Goal: Task Accomplishment & Management: Use online tool/utility

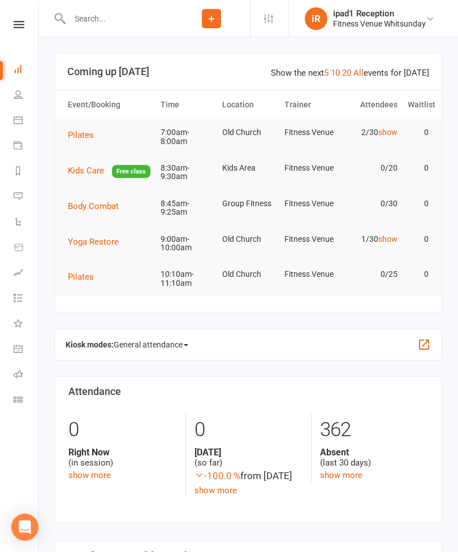
click at [19, 124] on link "Calendar" at bounding box center [26, 120] width 25 height 25
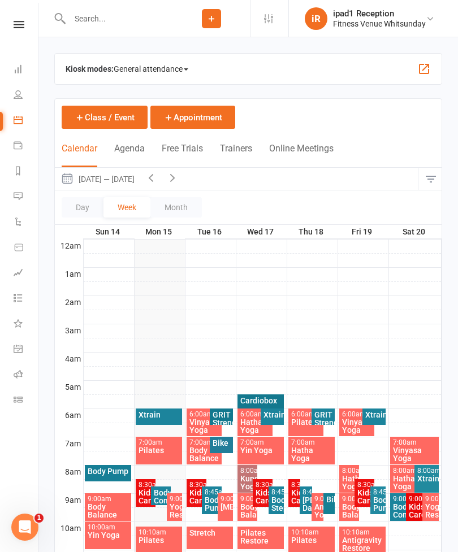
click at [160, 67] on span "General attendance" at bounding box center [151, 69] width 75 height 18
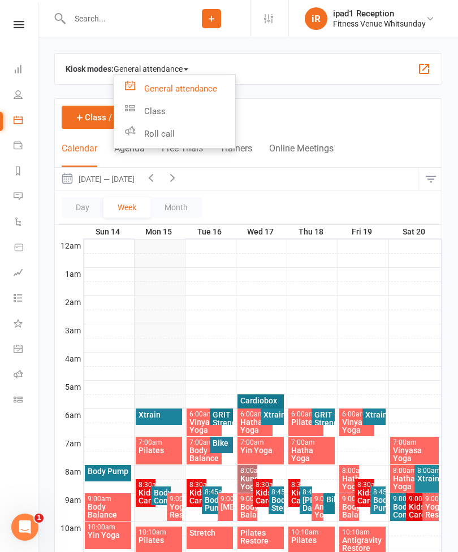
click at [160, 112] on link "Class" at bounding box center [174, 111] width 121 height 23
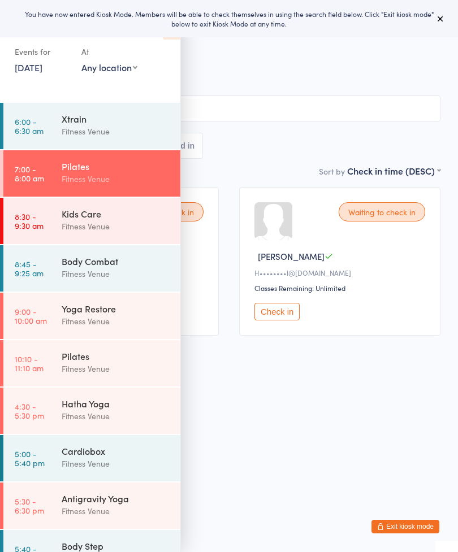
click at [140, 120] on div "Xtrain" at bounding box center [116, 118] width 109 height 12
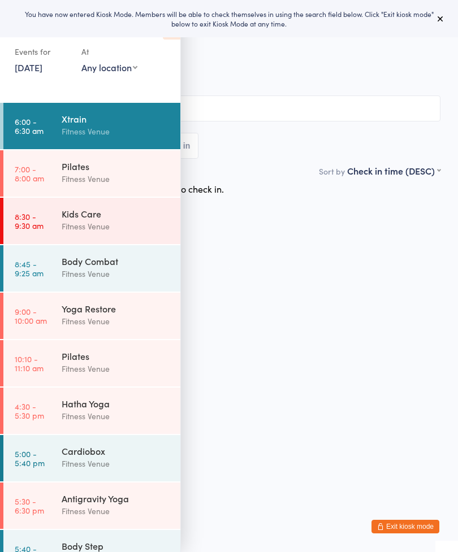
click at [445, 15] on button at bounding box center [440, 19] width 14 height 14
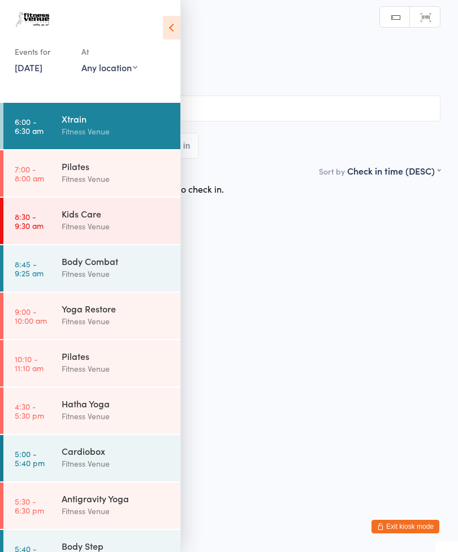
click at [175, 31] on icon at bounding box center [172, 28] width 18 height 24
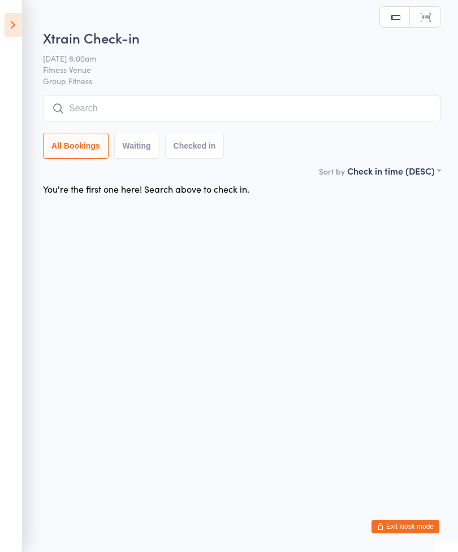
click at [242, 110] on input "search" at bounding box center [241, 108] width 397 height 26
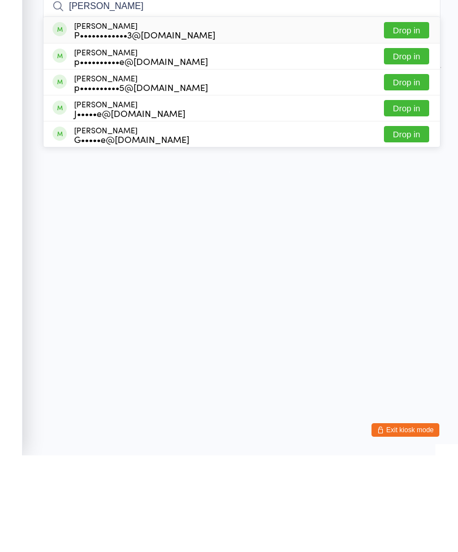
type input "Paige"
click at [411, 145] on button "Drop in" at bounding box center [406, 153] width 45 height 16
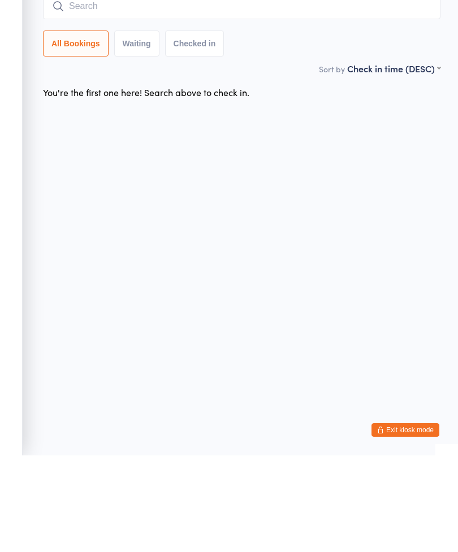
click at [293, 90] on input "search" at bounding box center [241, 103] width 397 height 26
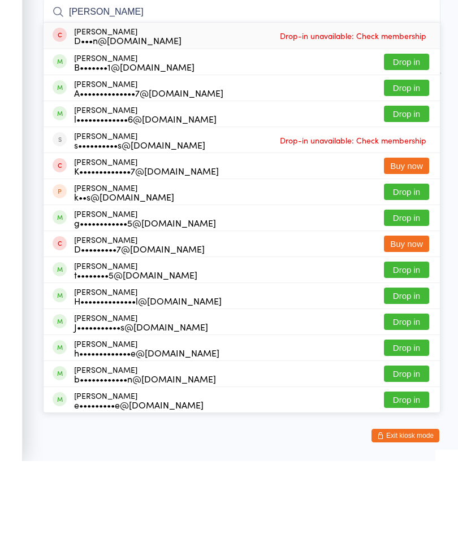
type input "Hart"
click at [408, 145] on button "Drop in" at bounding box center [406, 153] width 45 height 16
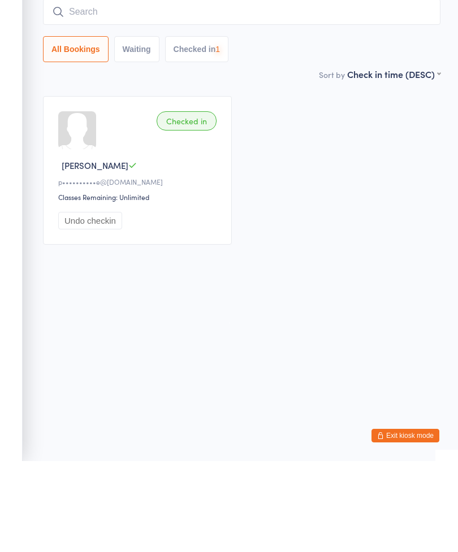
click at [296, 90] on input "search" at bounding box center [241, 103] width 397 height 26
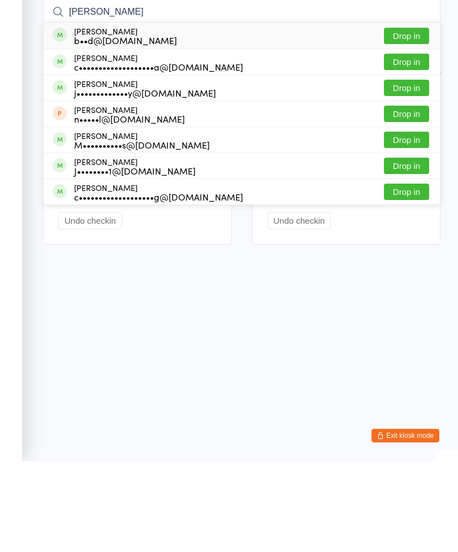
type input "Brad"
click at [410, 119] on button "Drop in" at bounding box center [406, 127] width 45 height 16
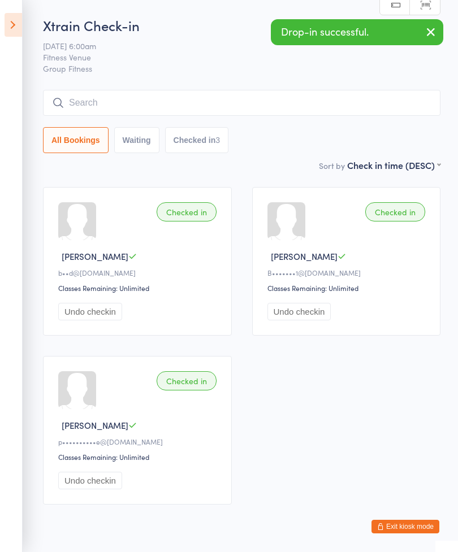
click at [15, 26] on icon at bounding box center [14, 25] width 18 height 24
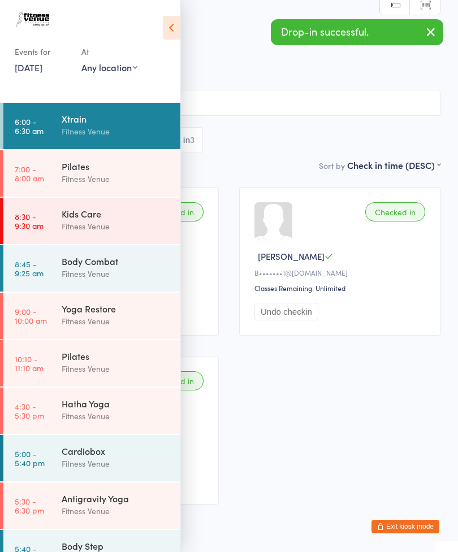
click at [90, 179] on div "Fitness Venue" at bounding box center [116, 178] width 109 height 13
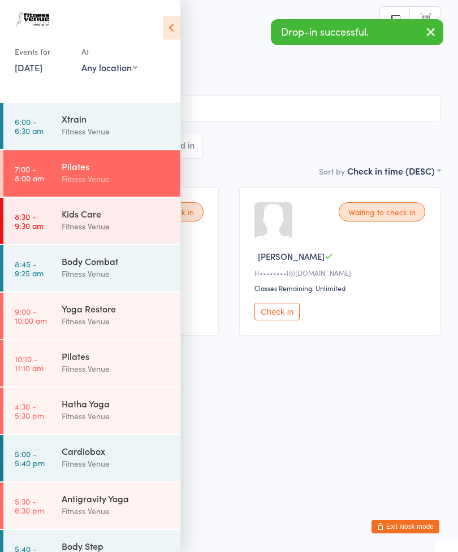
click at [166, 32] on icon at bounding box center [172, 28] width 18 height 24
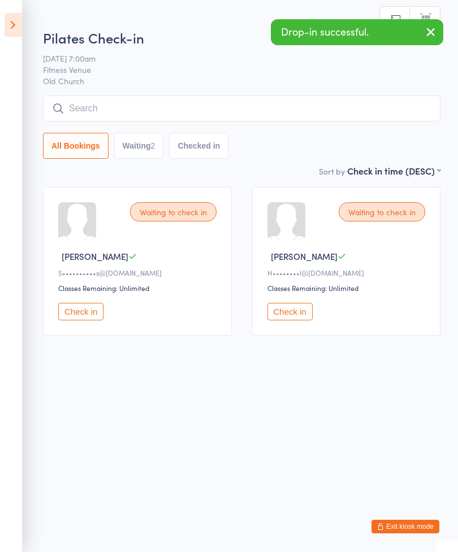
click at [80, 316] on button "Check in" at bounding box center [80, 312] width 45 height 18
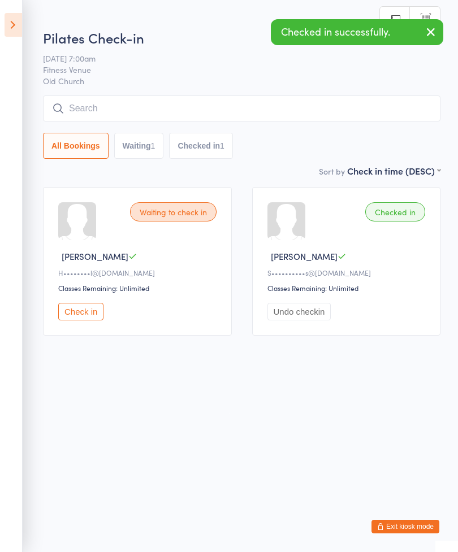
click at [76, 314] on button "Check in" at bounding box center [80, 312] width 45 height 18
click at [130, 110] on input "search" at bounding box center [241, 108] width 397 height 26
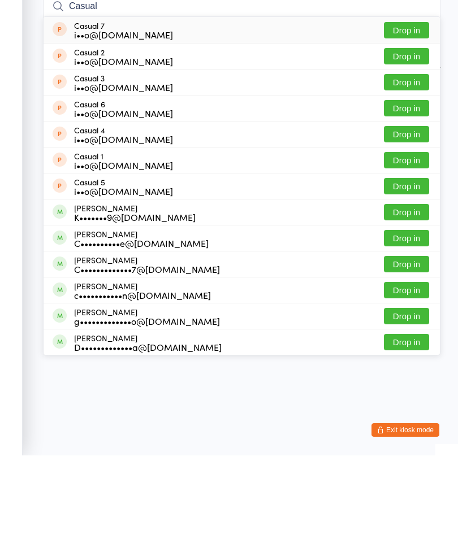
type input "Casual"
click at [404, 119] on button "Drop in" at bounding box center [406, 127] width 45 height 16
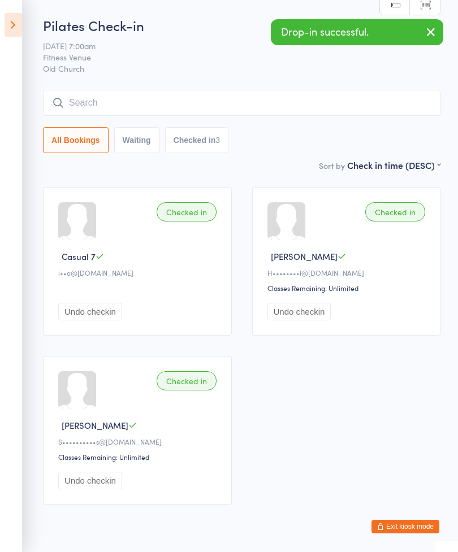
click at [167, 107] on input "search" at bounding box center [241, 103] width 397 height 26
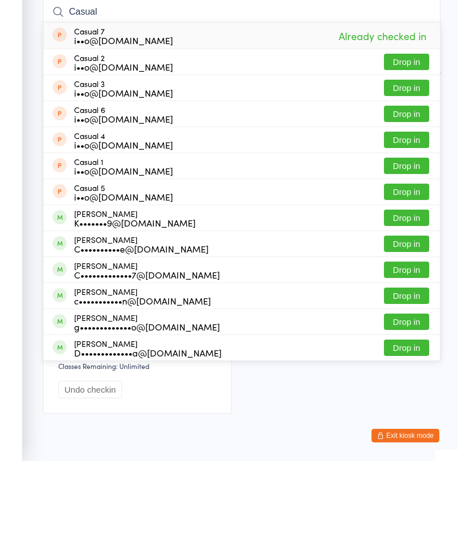
type input "Casual"
click at [413, 145] on button "Drop in" at bounding box center [406, 153] width 45 height 16
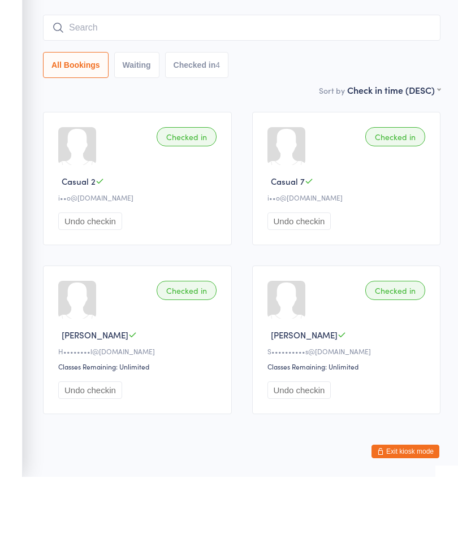
scroll to position [33, 0]
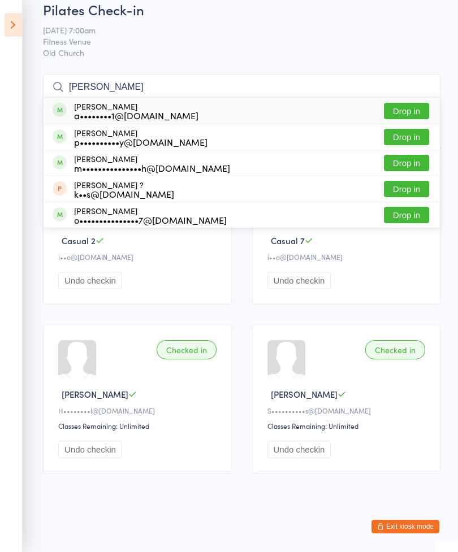
type input "Amanda"
click at [413, 129] on button "Drop in" at bounding box center [406, 137] width 45 height 16
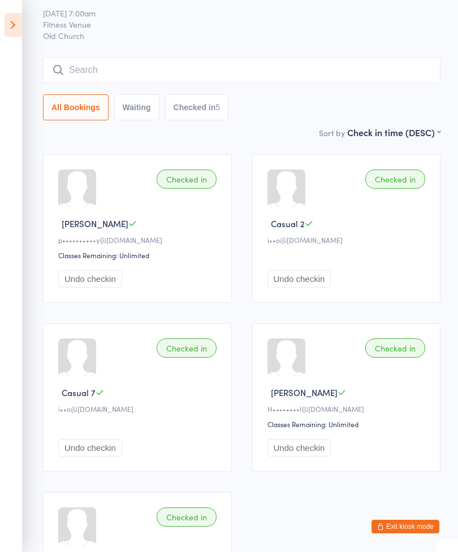
click at [186, 74] on input "search" at bounding box center [241, 70] width 397 height 26
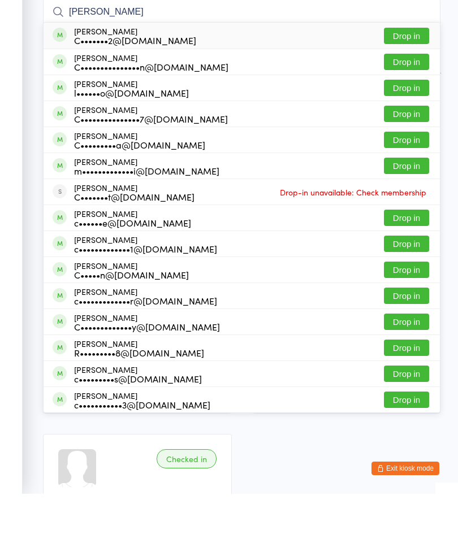
type input "Caroline"
click at [409, 190] on button "Drop in" at bounding box center [406, 198] width 45 height 16
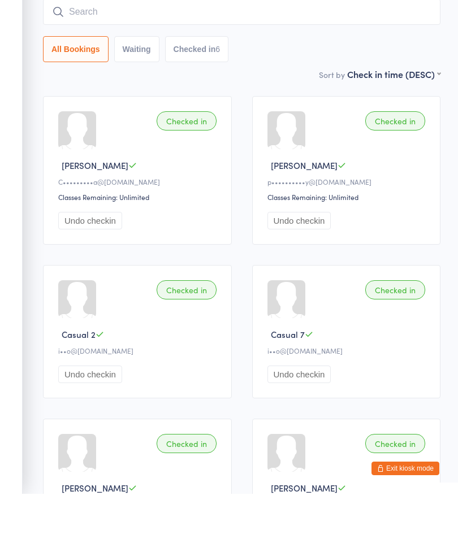
click at [258, 57] on input "search" at bounding box center [241, 70] width 397 height 26
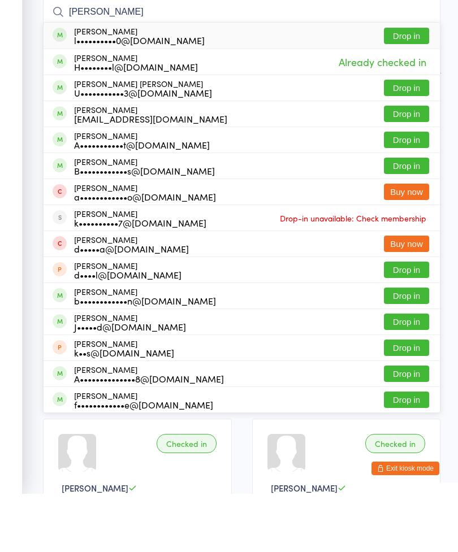
type input "Annie"
click at [416, 86] on button "Drop in" at bounding box center [406, 94] width 45 height 16
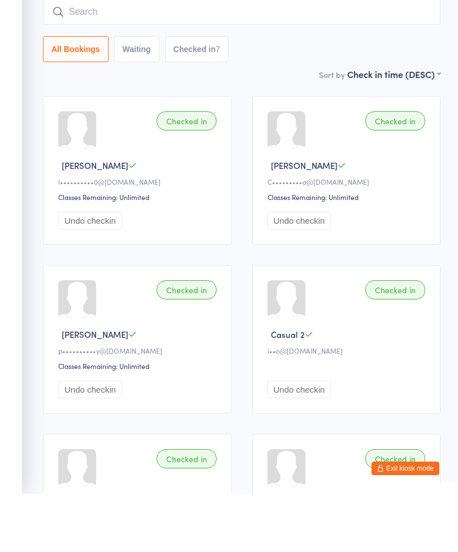
scroll to position [91, 0]
